Goal: Task Accomplishment & Management: Complete application form

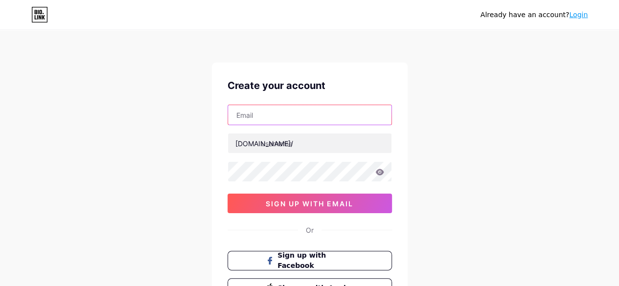
click at [283, 117] on input "text" at bounding box center [309, 115] width 163 height 20
type input "[PERSON_NAME][EMAIL_ADDRESS][DOMAIN_NAME]"
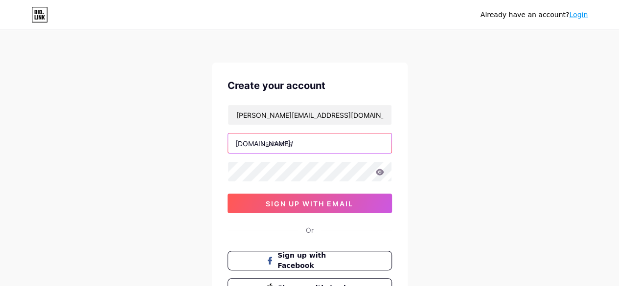
click at [283, 142] on input "text" at bounding box center [309, 144] width 163 height 20
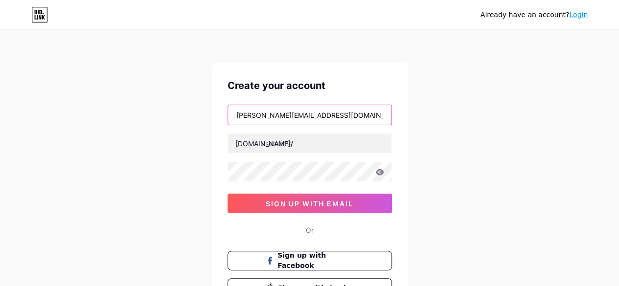
click at [271, 113] on input "[PERSON_NAME][EMAIL_ADDRESS][DOMAIN_NAME]" at bounding box center [309, 115] width 163 height 20
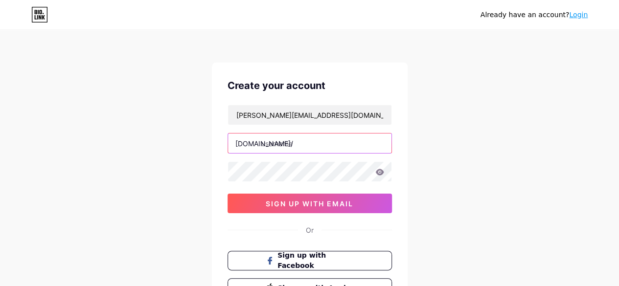
click at [283, 139] on input "text" at bounding box center [309, 144] width 163 height 20
paste input "smith2198277"
type input "smith2198277"
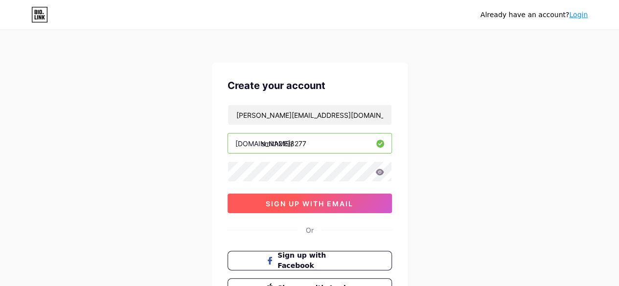
click at [289, 202] on span "sign up with email" at bounding box center [310, 204] width 88 height 8
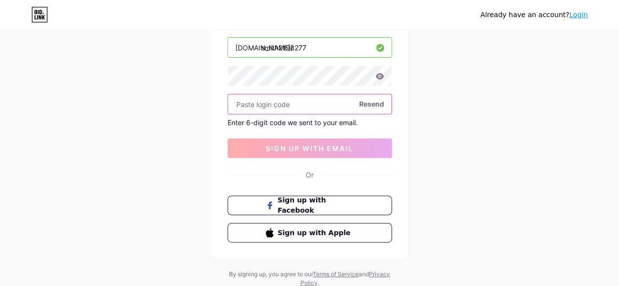
scroll to position [98, 0]
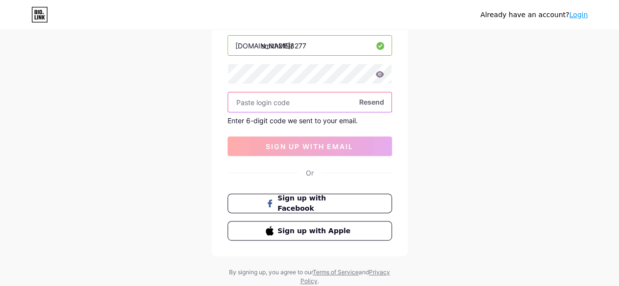
paste input "473009"
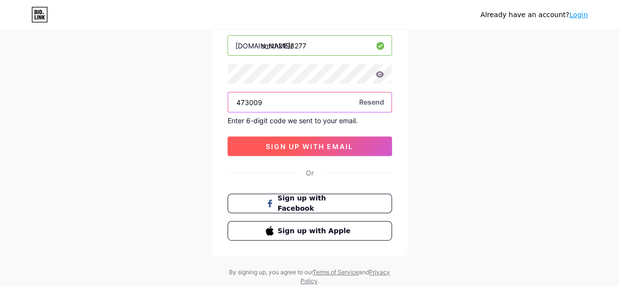
type input "473009"
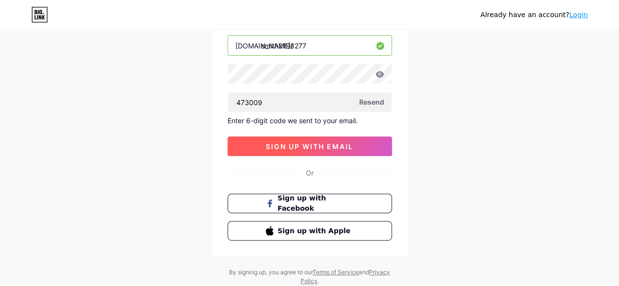
click at [314, 146] on span "sign up with email" at bounding box center [310, 146] width 88 height 8
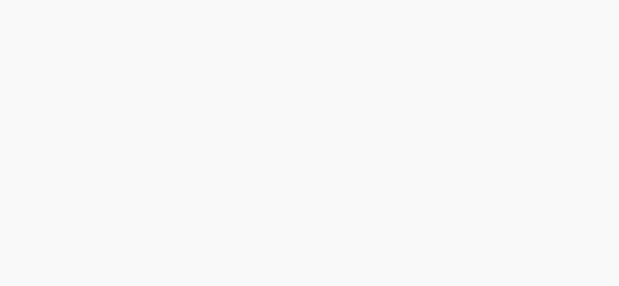
scroll to position [0, 0]
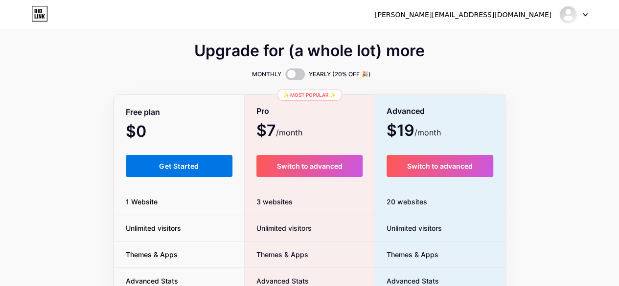
click at [180, 159] on button "Get Started" at bounding box center [179, 166] width 107 height 22
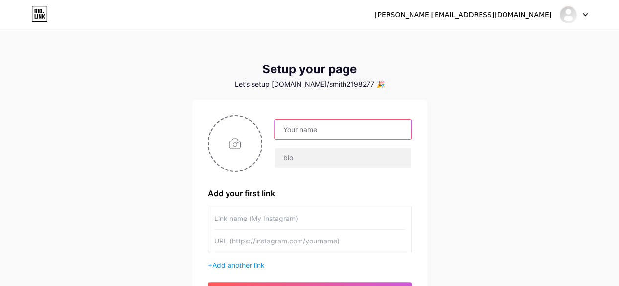
click at [342, 131] on input "text" at bounding box center [342, 130] width 136 height 20
paste input "Nourish and Hydrate: Best Oil for Scalp Dryness"
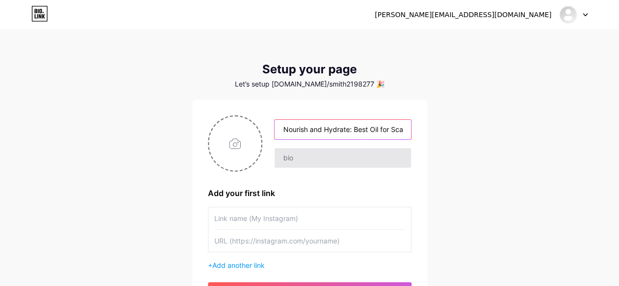
scroll to position [0, 34]
type input "Nourish and Hydrate: Best Oil for Scalp Dryness"
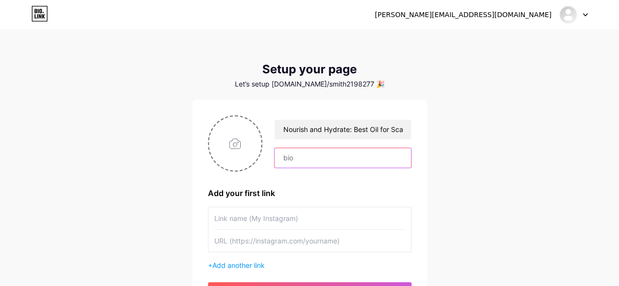
click at [314, 153] on input "text" at bounding box center [342, 158] width 136 height 20
paste input "Say goodbye to flakiness and discomfort with the right care for your scalp. The…"
type input "Say goodbye to flakiness and discomfort with the right care for your scalp. The…"
click at [473, 188] on div "[PERSON_NAME][EMAIL_ADDRESS][DOMAIN_NAME] Dashboard Logout Setup your page Let’…" at bounding box center [309, 174] width 619 height 349
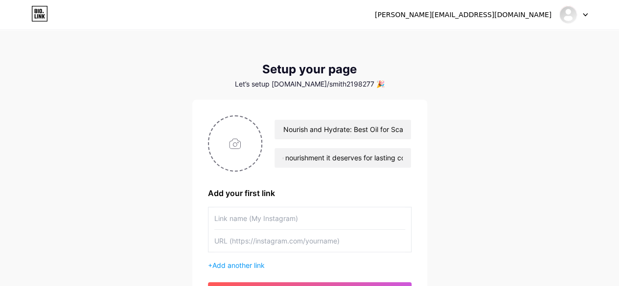
scroll to position [0, 0]
click at [229, 142] on input "file" at bounding box center [235, 143] width 53 height 54
type input "C:\fakepath\[PERSON_NAME] Oil for Hair Fall.jpg"
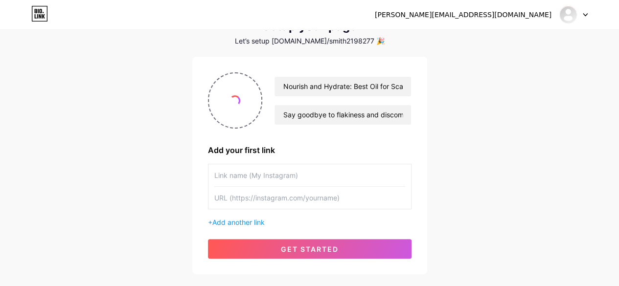
scroll to position [101, 0]
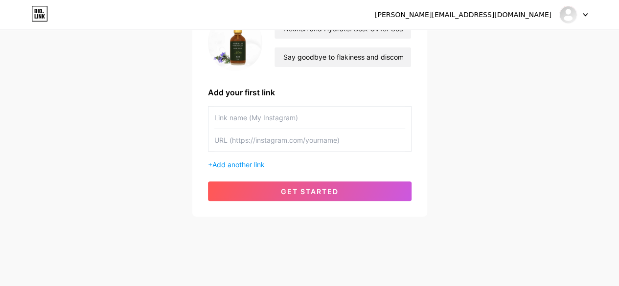
click at [249, 119] on input "text" at bounding box center [309, 118] width 191 height 22
paste input "oil for scalp dryness"
type input "oil for scalp dryness"
click at [243, 141] on input "text" at bounding box center [309, 140] width 191 height 22
paste input "[URL][DOMAIN_NAME][PERSON_NAME]"
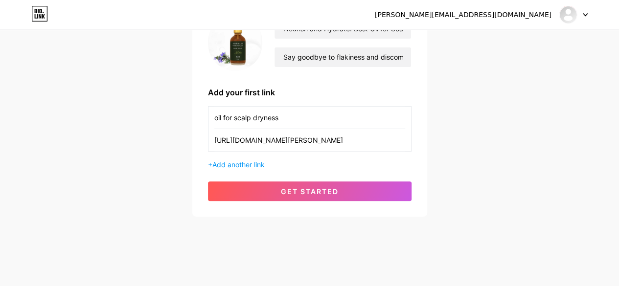
scroll to position [0, 95]
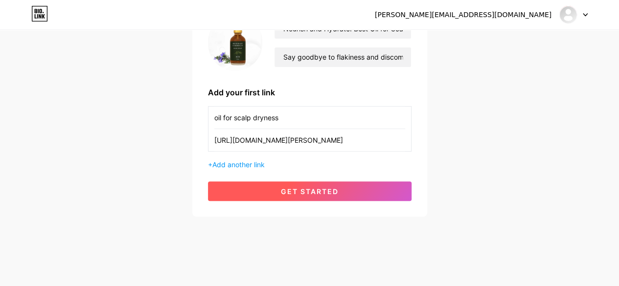
type input "[URL][DOMAIN_NAME][PERSON_NAME]"
click at [309, 189] on span "get started" at bounding box center [310, 191] width 58 height 8
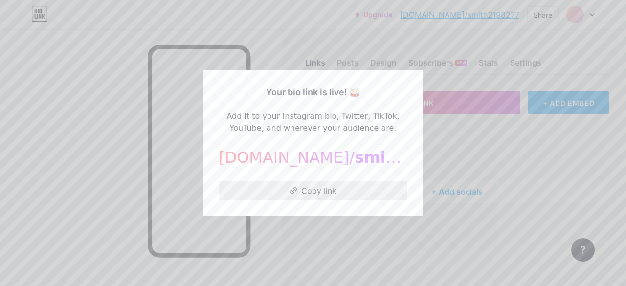
click at [312, 192] on button "Copy link" at bounding box center [313, 191] width 189 height 20
click at [290, 248] on div at bounding box center [313, 143] width 626 height 286
